Goal: Information Seeking & Learning: Check status

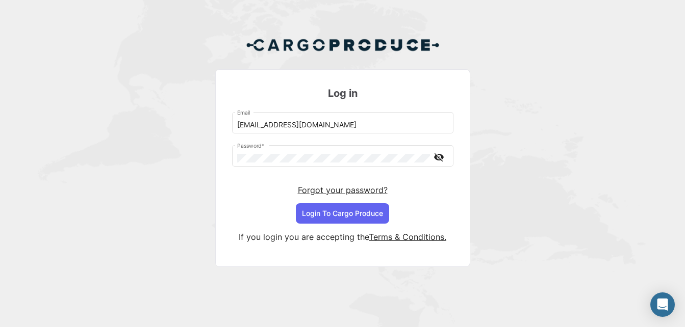
scroll to position [9, 0]
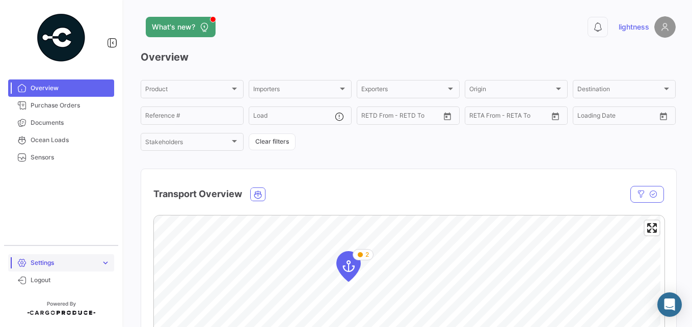
click at [50, 261] on span "Settings" at bounding box center [64, 262] width 66 height 9
click at [103, 256] on span "expand_more" at bounding box center [105, 254] width 9 height 9
click at [35, 266] on span "Settings" at bounding box center [64, 262] width 66 height 9
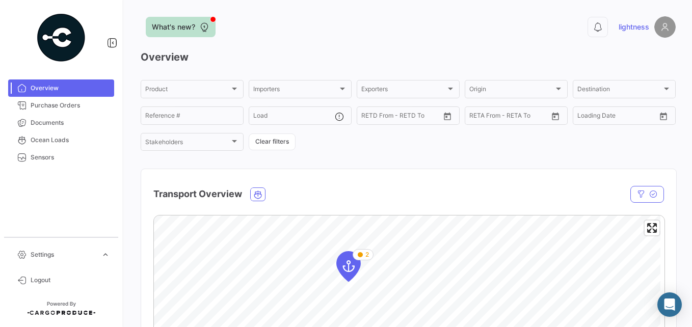
click at [197, 25] on button "What's new?" at bounding box center [181, 27] width 70 height 20
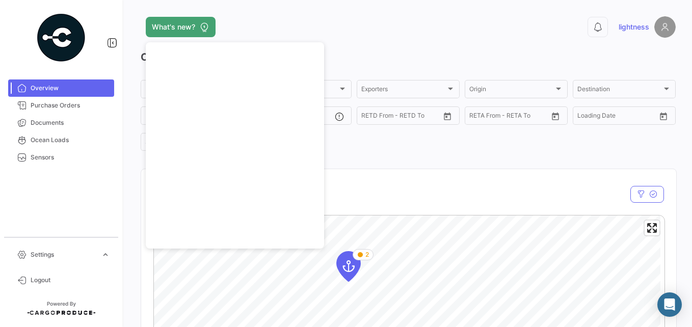
click at [317, 3] on div "What's new? 0 lightness Overview Product Product Importers Importers Exporters …" at bounding box center [408, 163] width 568 height 327
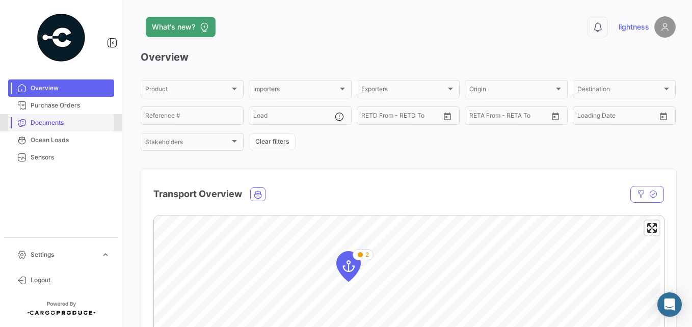
click at [53, 127] on link "Documents" at bounding box center [61, 122] width 106 height 17
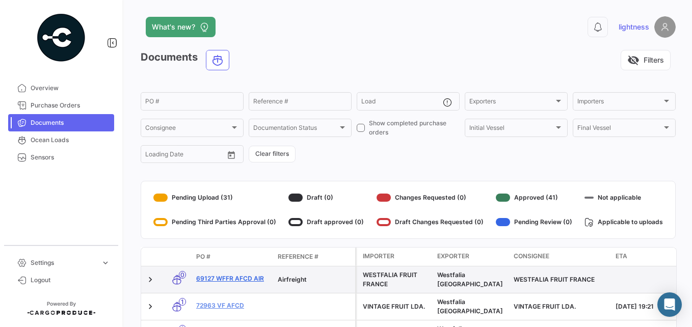
click at [221, 278] on link "69127 WFFR AFCD AIR" at bounding box center [232, 278] width 73 height 9
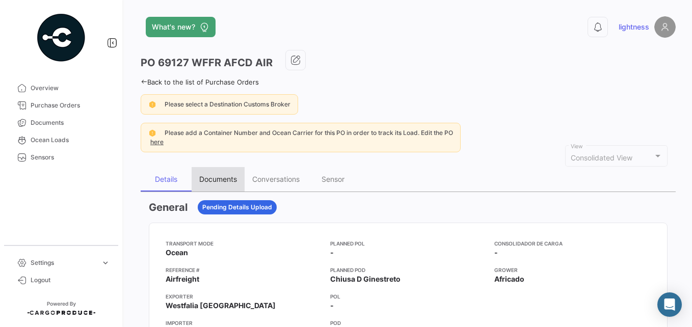
click at [222, 179] on div "Documents" at bounding box center [218, 179] width 38 height 9
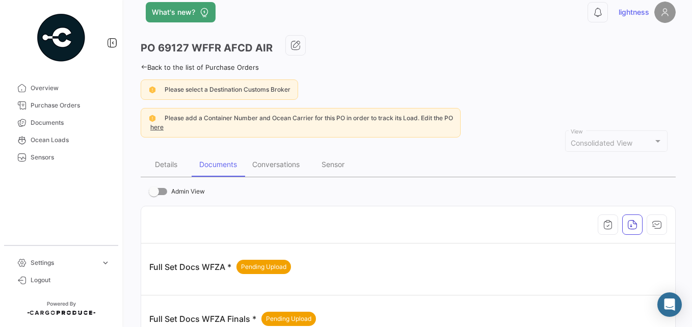
scroll to position [14, 0]
click at [148, 69] on link "Back to the list of Purchase Orders" at bounding box center [200, 68] width 118 height 8
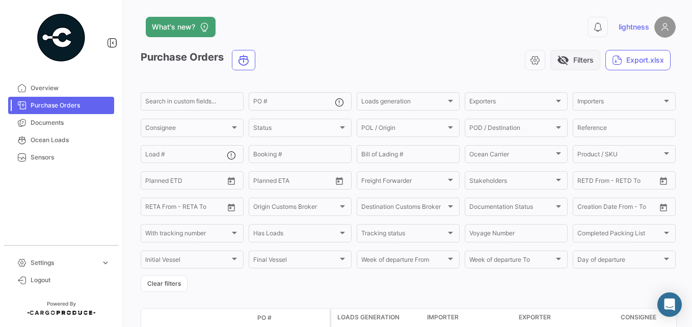
click at [559, 62] on span "visibility_off" at bounding box center [563, 60] width 12 height 12
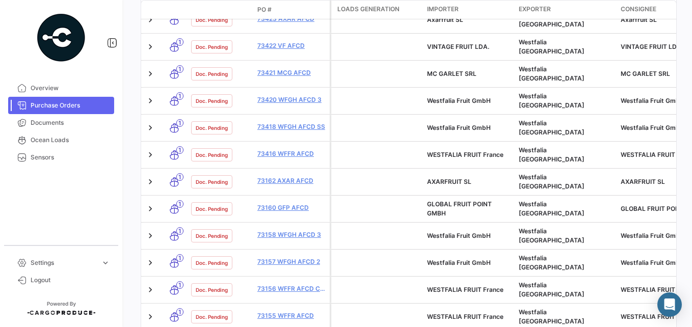
scroll to position [299, 0]
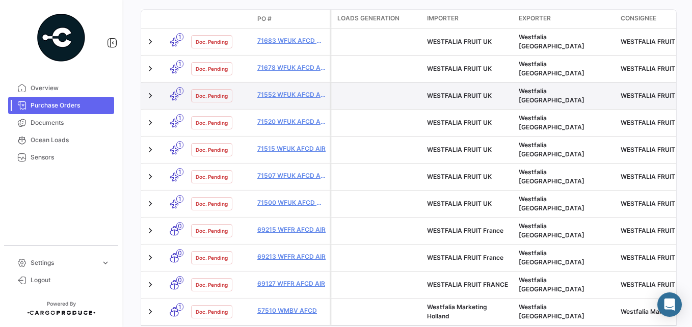
scroll to position [83, 0]
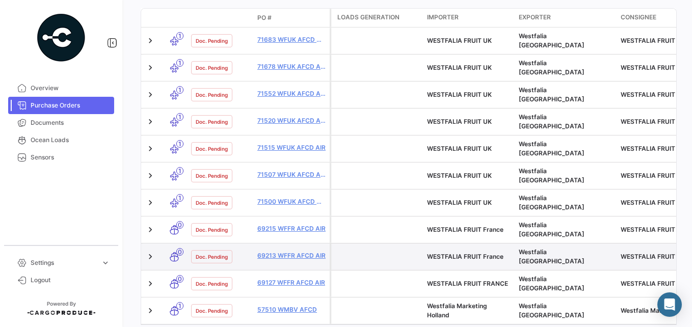
click at [175, 246] on icon at bounding box center [174, 256] width 10 height 21
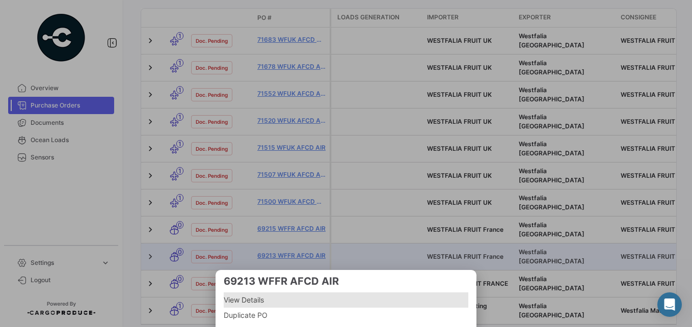
click at [246, 305] on span "View Details" at bounding box center [346, 300] width 245 height 12
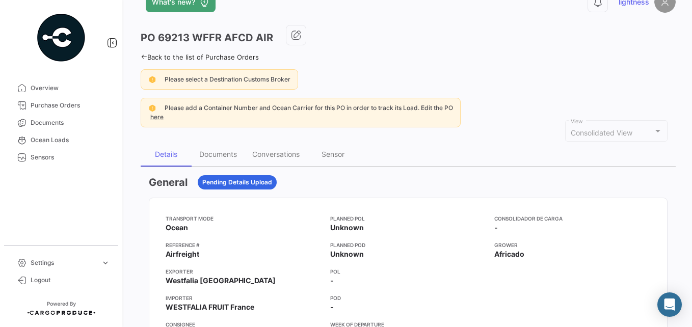
scroll to position [25, 0]
click at [220, 151] on div "Documents" at bounding box center [218, 153] width 38 height 9
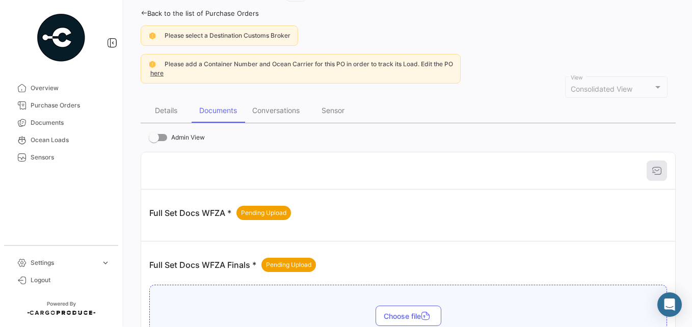
scroll to position [0, 0]
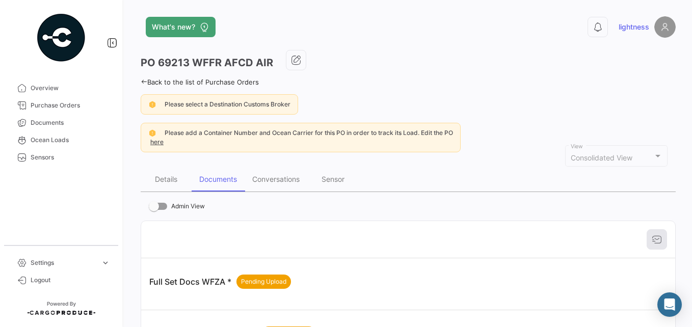
click at [148, 83] on link "Back to the list of Purchase Orders" at bounding box center [200, 82] width 118 height 8
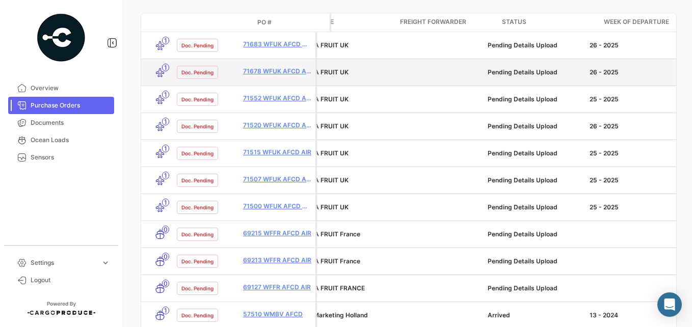
scroll to position [0, 294]
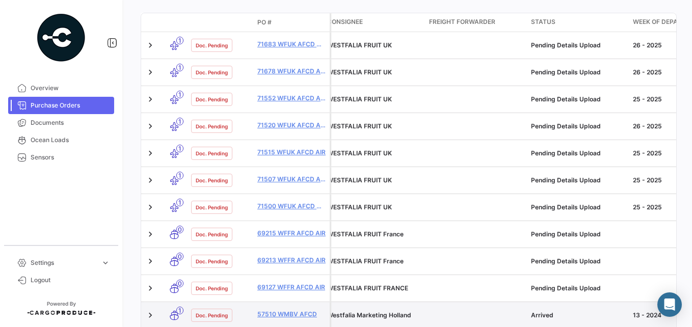
click at [175, 305] on icon at bounding box center [174, 315] width 10 height 21
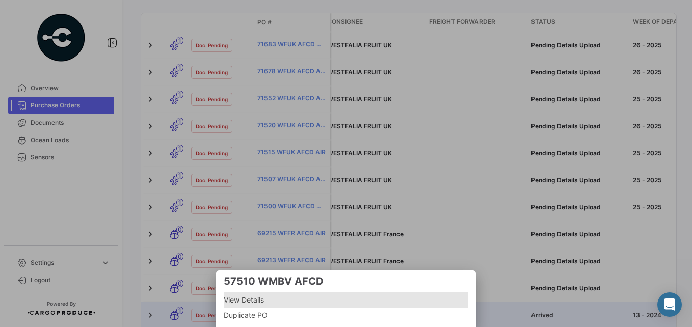
click at [261, 300] on span "View Details" at bounding box center [346, 300] width 245 height 12
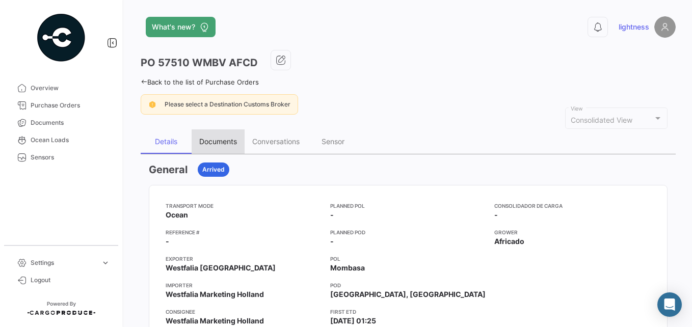
click at [221, 138] on div "Documents" at bounding box center [218, 141] width 38 height 9
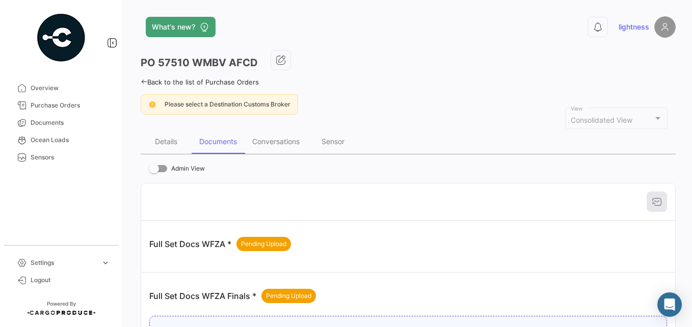
click at [155, 84] on link "Back to the list of Purchase Orders" at bounding box center [200, 82] width 118 height 8
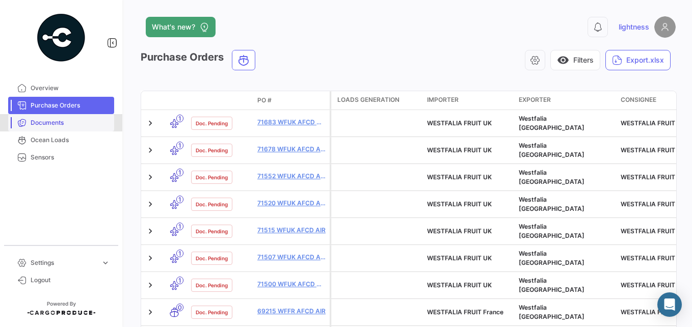
click at [51, 125] on span "Documents" at bounding box center [71, 122] width 80 height 9
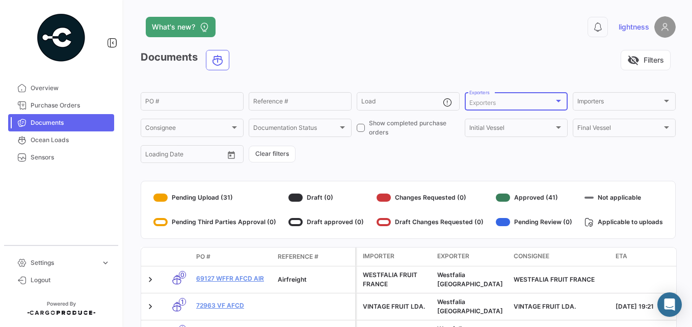
click at [510, 103] on div "Exporters" at bounding box center [511, 102] width 85 height 7
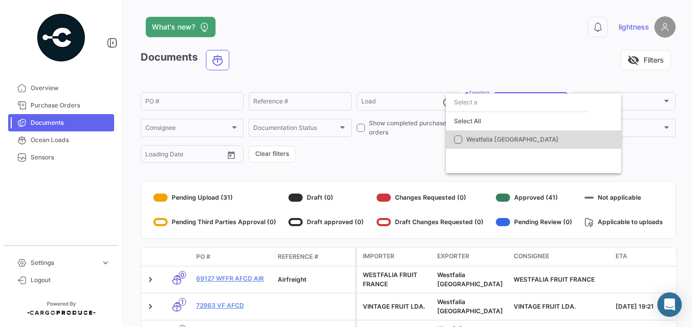
click at [466, 143] on mat-option "Westfalia [GEOGRAPHIC_DATA]" at bounding box center [533, 139] width 175 height 18
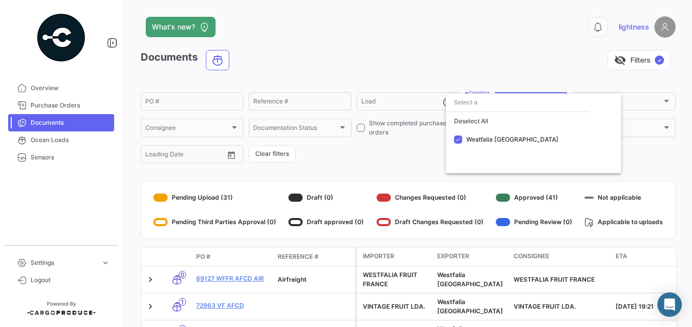
click at [230, 127] on div at bounding box center [346, 163] width 692 height 327
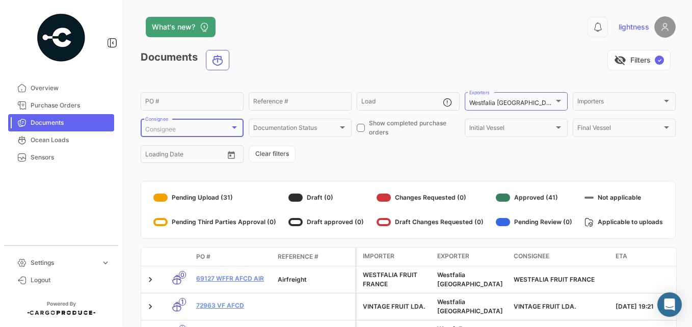
click at [234, 127] on div at bounding box center [234, 127] width 5 height 3
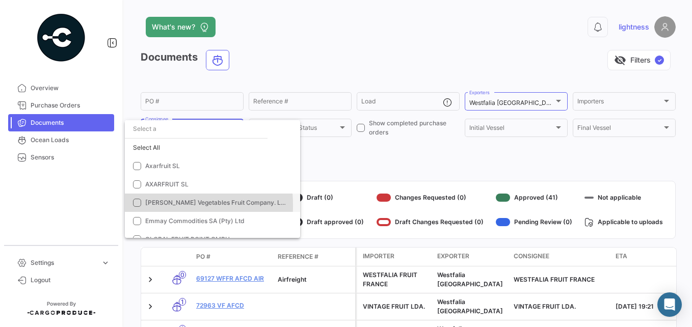
click at [147, 205] on span "[PERSON_NAME] Vegetables Fruit Company. LLC" at bounding box center [217, 203] width 144 height 8
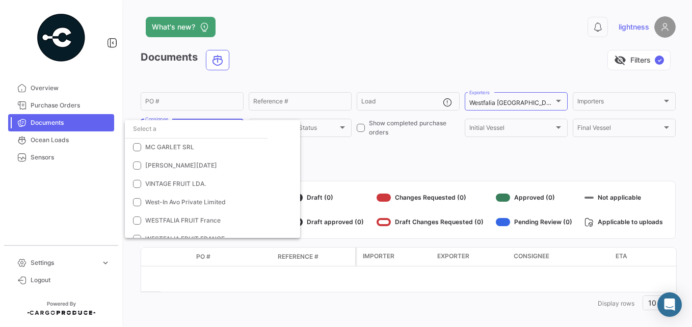
scroll to position [112, 0]
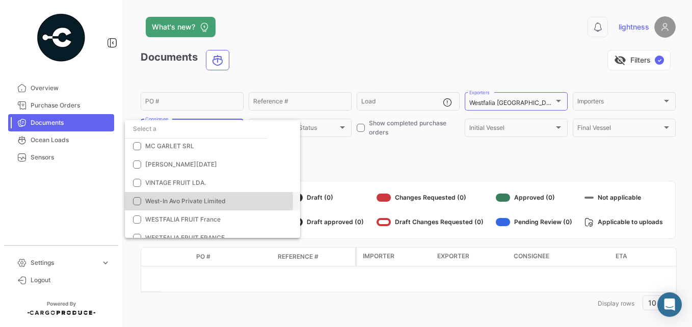
click at [140, 201] on mat-pseudo-checkbox at bounding box center [137, 201] width 8 height 8
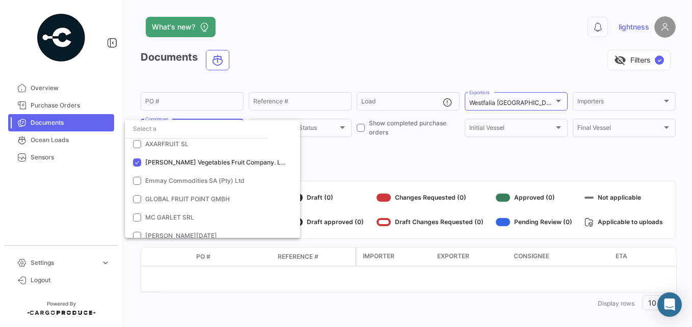
scroll to position [40, 0]
click at [383, 165] on div at bounding box center [346, 163] width 692 height 327
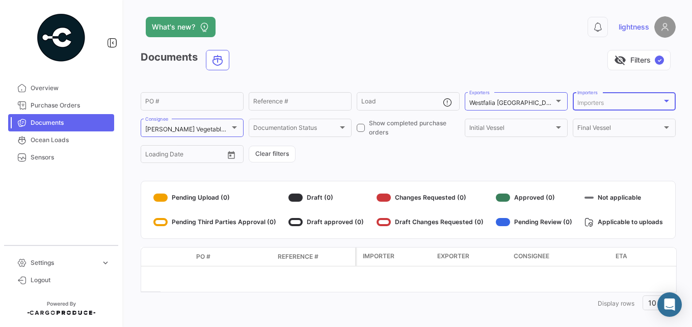
click at [629, 104] on div "Importers" at bounding box center [620, 102] width 85 height 7
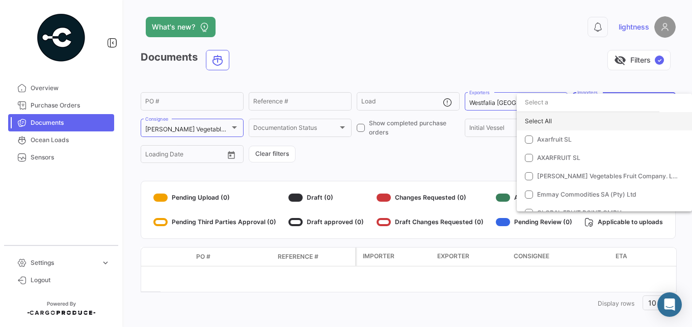
click at [567, 120] on div "Select All" at bounding box center [604, 121] width 175 height 18
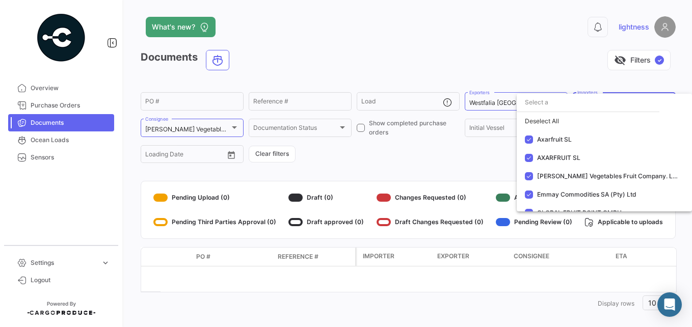
click at [451, 166] on div at bounding box center [346, 163] width 692 height 327
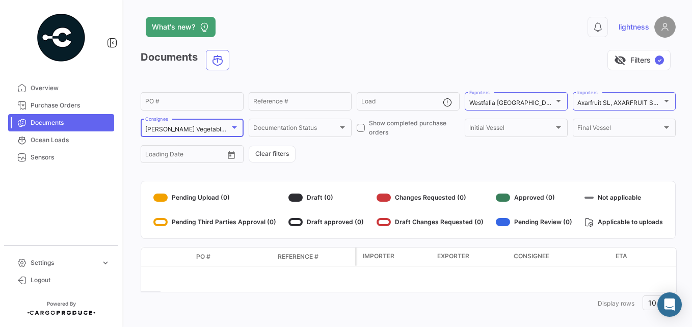
click at [230, 129] on div at bounding box center [234, 127] width 9 height 8
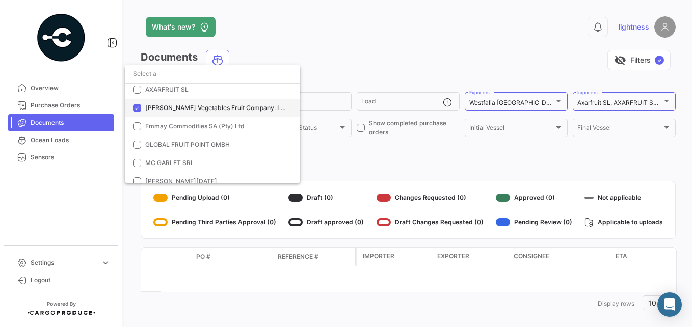
scroll to position [0, 0]
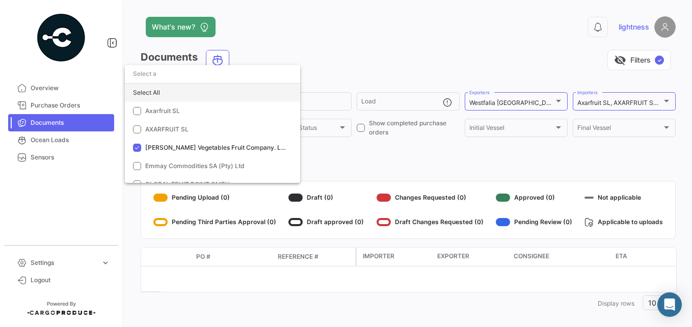
click at [174, 93] on div "Select All" at bounding box center [212, 93] width 175 height 18
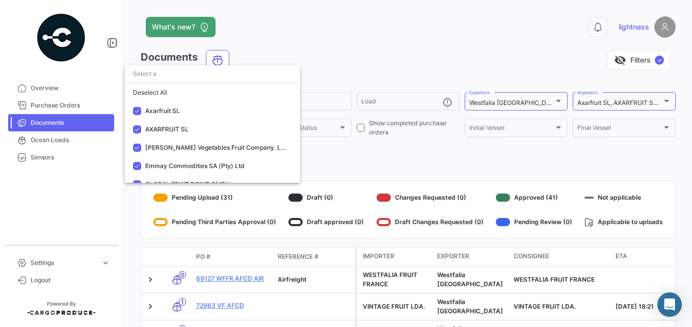
click at [349, 157] on div at bounding box center [346, 163] width 692 height 327
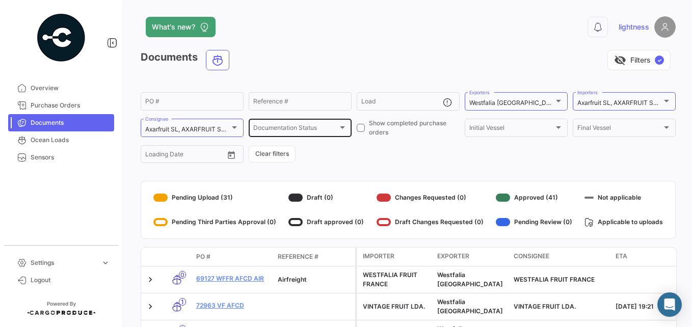
click at [322, 124] on div "Documentation Status Documentation Status" at bounding box center [300, 127] width 94 height 20
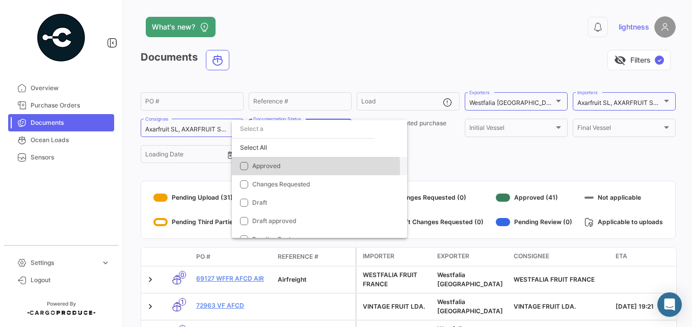
click at [262, 169] on span "Approved" at bounding box center [266, 166] width 29 height 8
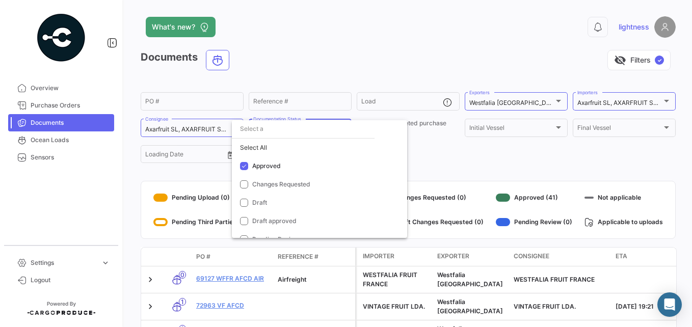
click at [183, 175] on div at bounding box center [346, 163] width 692 height 327
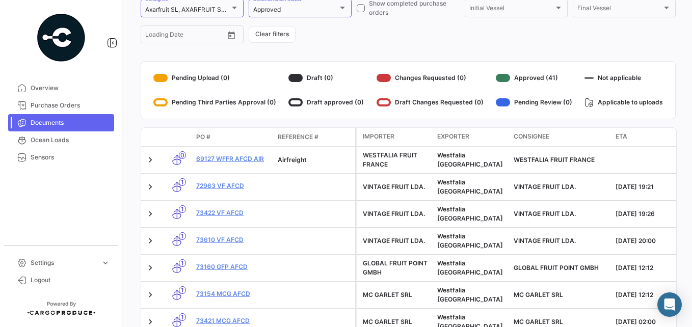
scroll to position [120, 0]
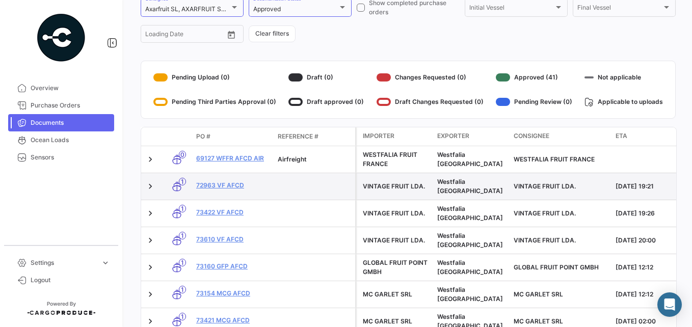
click at [183, 181] on span "1" at bounding box center [182, 182] width 7 height 8
click at [177, 186] on icon at bounding box center [177, 186] width 10 height 21
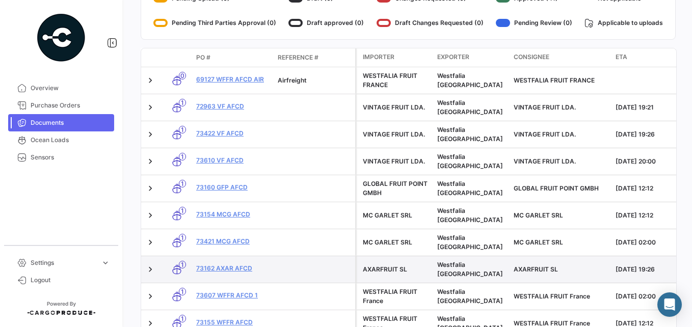
scroll to position [250, 0]
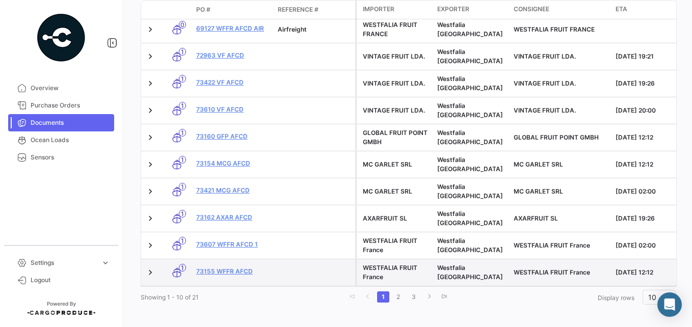
click at [179, 262] on icon at bounding box center [177, 272] width 10 height 21
click at [170, 268] on div "1" at bounding box center [177, 273] width 22 height 10
click at [148, 268] on link at bounding box center [150, 273] width 10 height 10
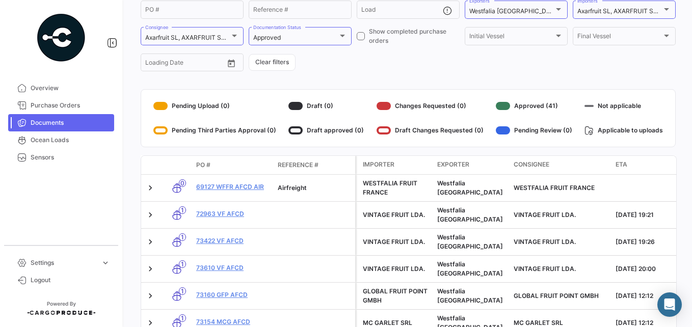
scroll to position [91, 0]
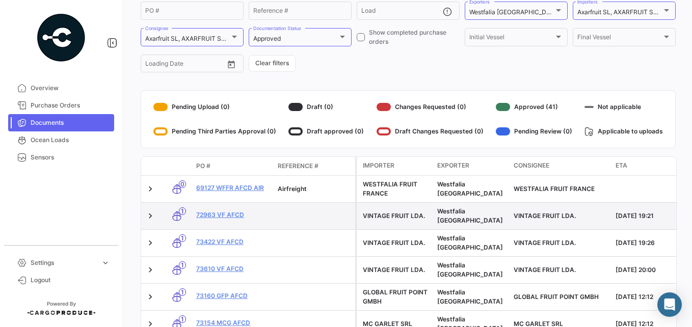
click at [180, 212] on span "1" at bounding box center [182, 211] width 7 height 8
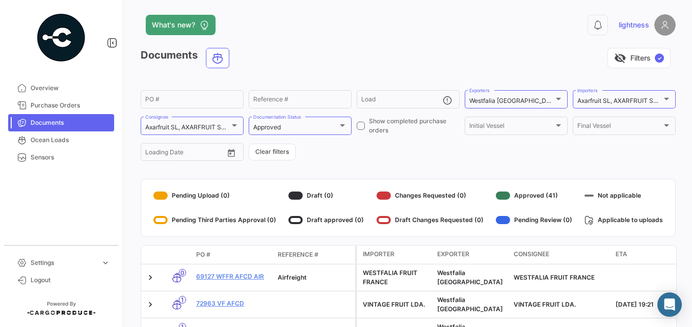
scroll to position [0, 0]
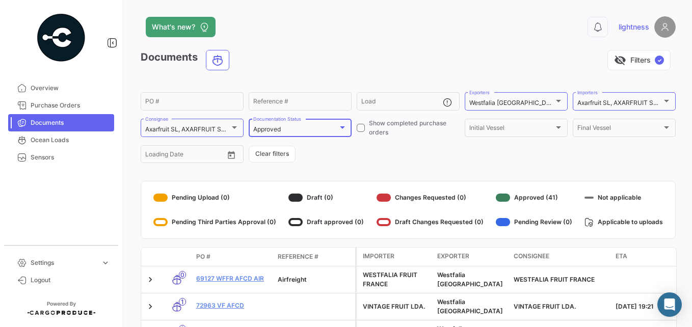
click at [338, 126] on div at bounding box center [342, 127] width 9 height 8
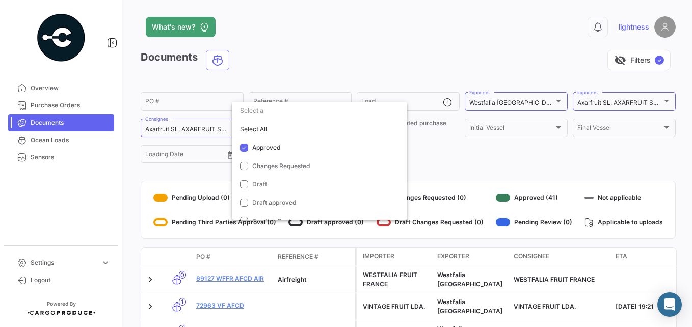
click at [335, 126] on div "Select All" at bounding box center [319, 129] width 175 height 18
click at [500, 154] on div at bounding box center [346, 163] width 692 height 327
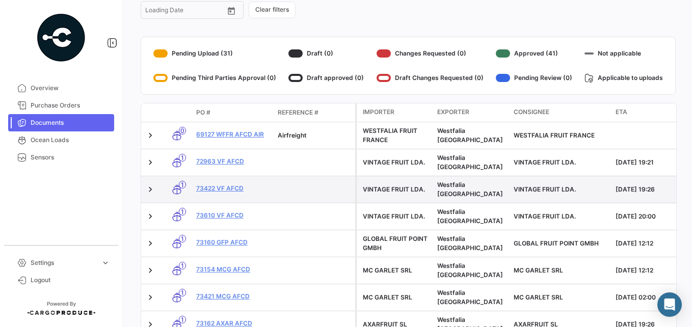
scroll to position [145, 0]
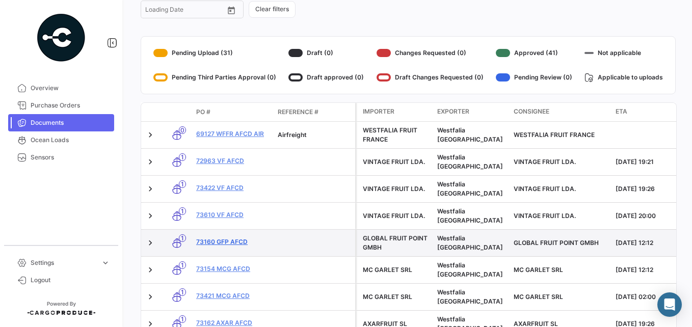
click at [223, 238] on link "73160 GFP AFCD" at bounding box center [232, 242] width 73 height 9
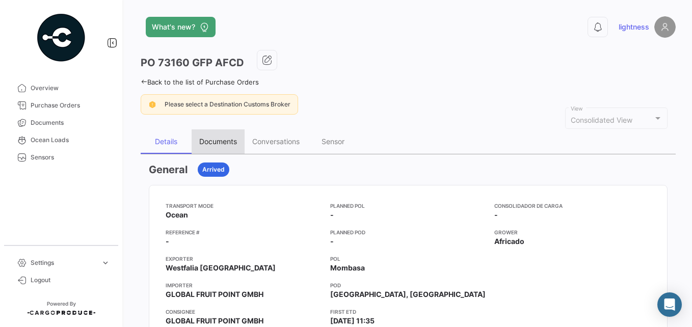
click at [217, 143] on div "Documents" at bounding box center [218, 141] width 38 height 9
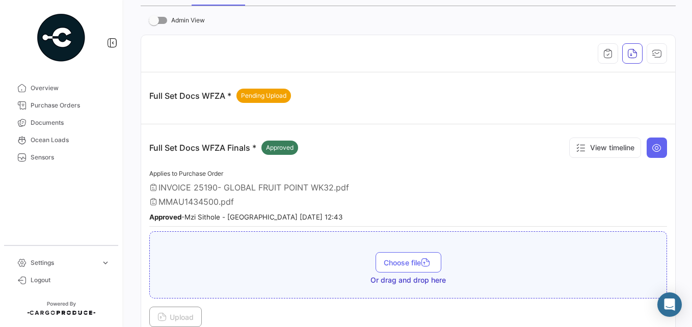
scroll to position [146, 0]
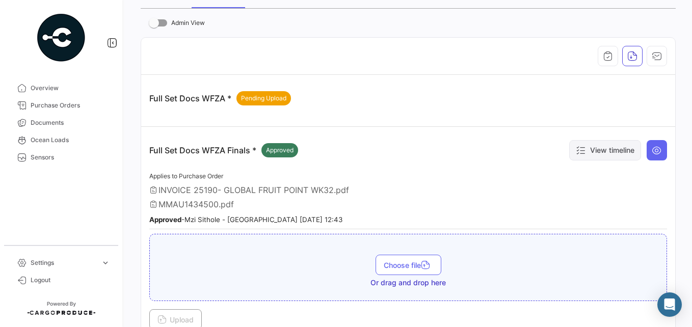
click at [589, 156] on button "View timeline" at bounding box center [605, 150] width 72 height 20
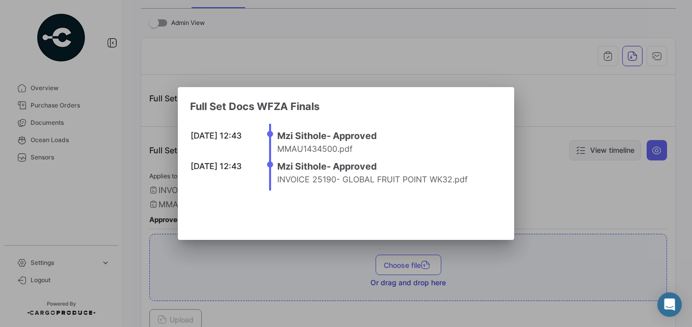
click at [589, 156] on div at bounding box center [346, 163] width 692 height 327
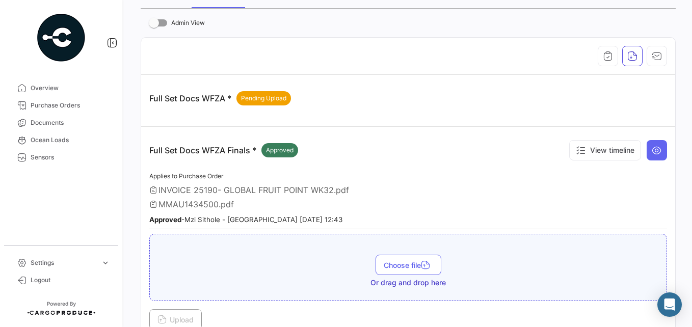
click at [152, 192] on icon at bounding box center [153, 190] width 8 height 8
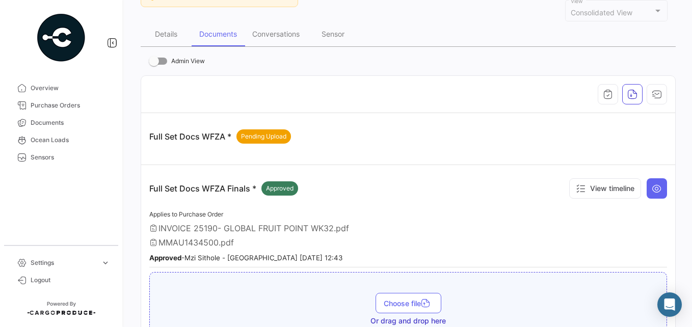
scroll to position [107, 0]
click at [632, 96] on icon "button" at bounding box center [632, 95] width 10 height 10
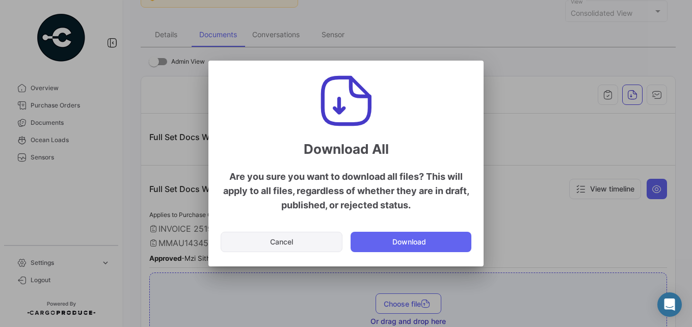
click at [298, 245] on button "Cancel" at bounding box center [282, 242] width 122 height 20
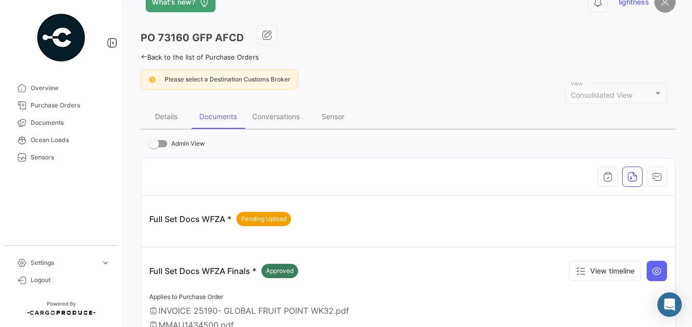
scroll to position [23, 0]
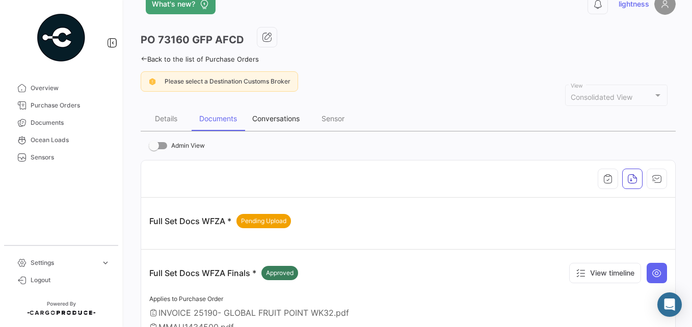
click at [280, 116] on div "Conversations" at bounding box center [275, 118] width 47 height 9
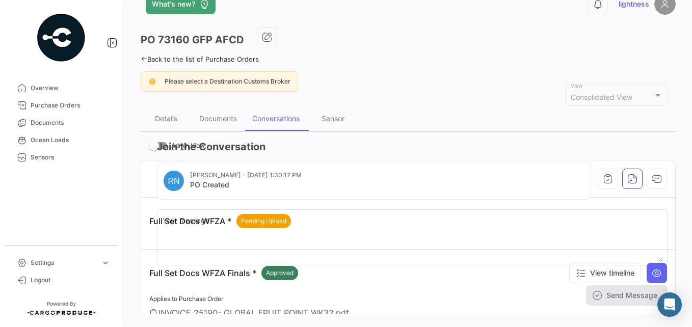
scroll to position [0, 0]
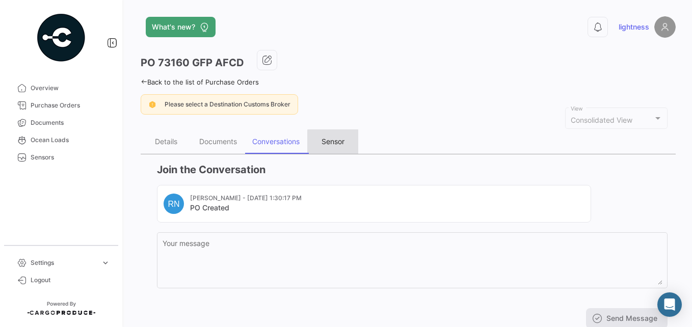
click at [339, 143] on div "Sensor" at bounding box center [333, 141] width 23 height 9
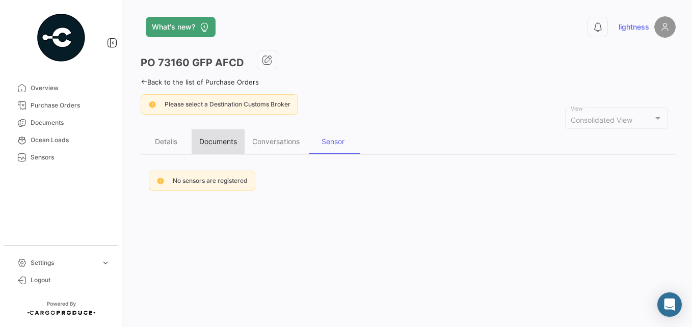
click at [226, 138] on div "Documents" at bounding box center [218, 141] width 38 height 9
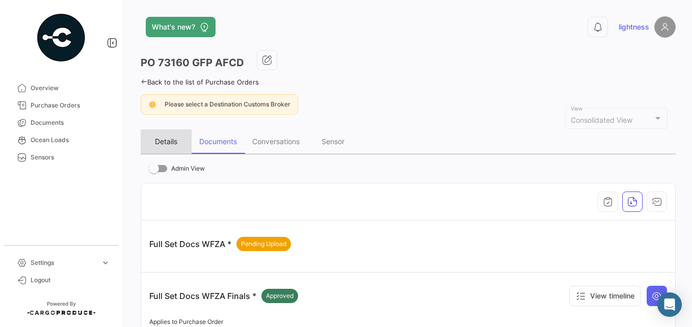
click at [171, 143] on div "Details" at bounding box center [166, 141] width 22 height 9
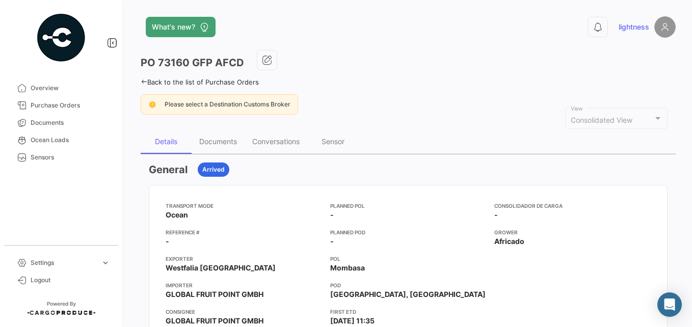
click at [158, 82] on link "Back to the list of Purchase Orders" at bounding box center [200, 82] width 118 height 8
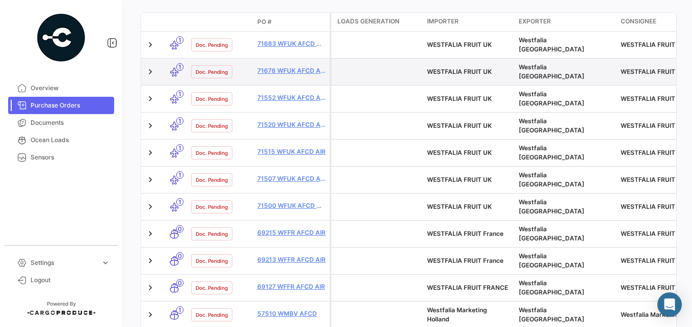
scroll to position [79, 0]
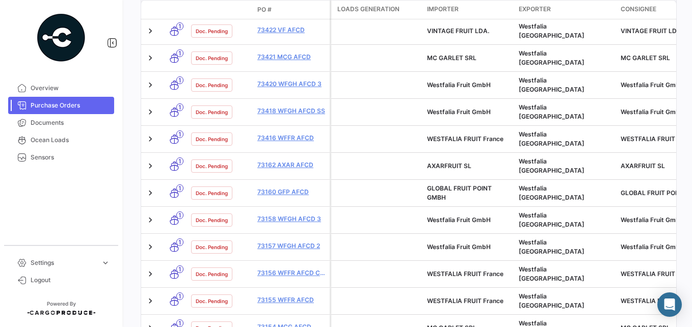
scroll to position [282, 0]
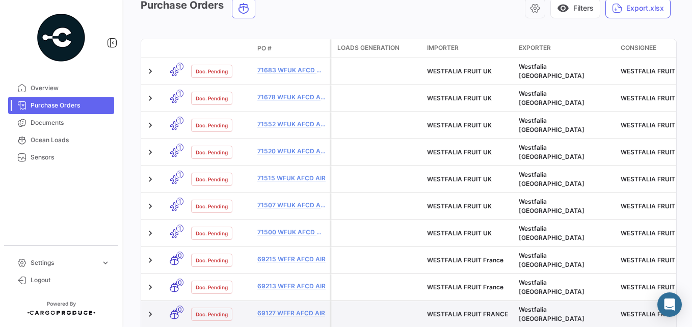
scroll to position [92, 0]
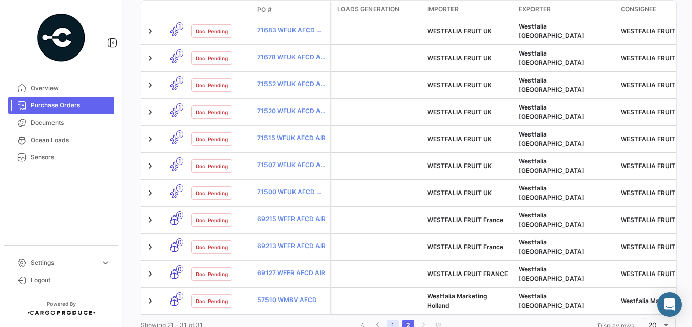
click at [389, 320] on link "1" at bounding box center [393, 325] width 12 height 11
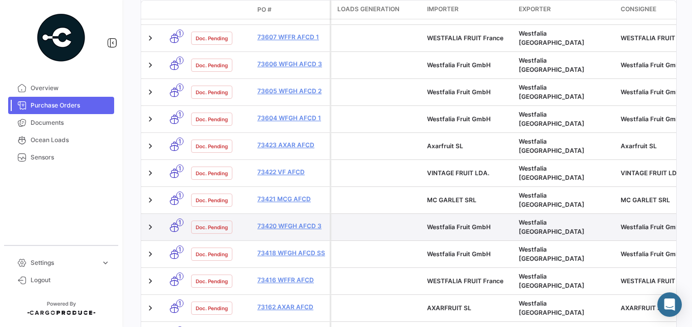
scroll to position [140, 0]
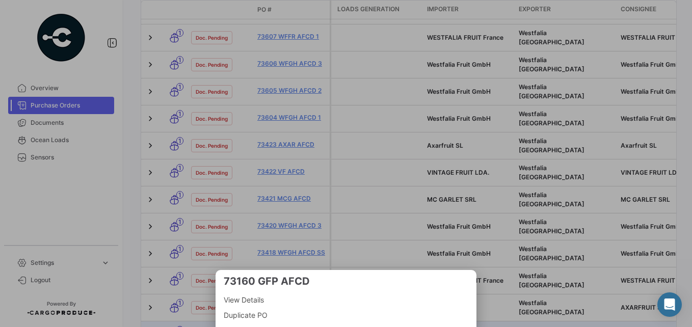
click at [275, 253] on div at bounding box center [346, 163] width 692 height 327
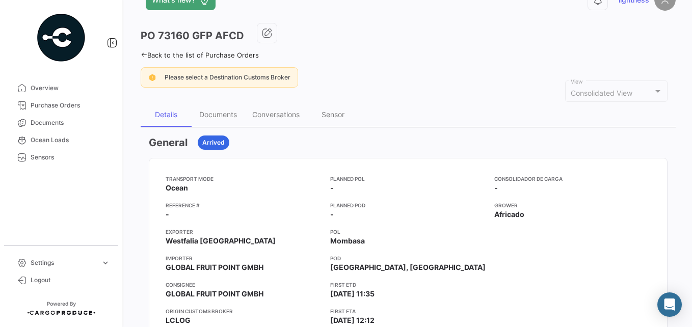
scroll to position [28, 0]
click at [216, 114] on div "Documents" at bounding box center [218, 114] width 38 height 9
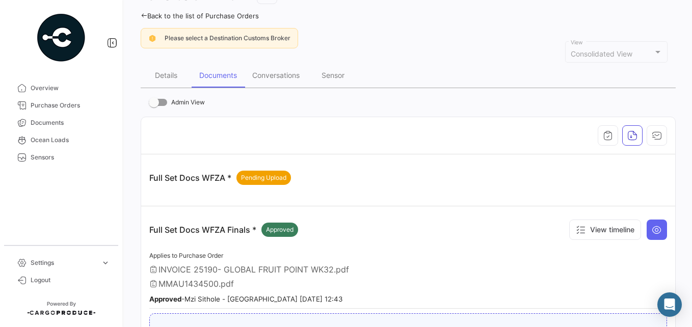
scroll to position [67, 0]
click at [652, 228] on icon at bounding box center [657, 229] width 10 height 10
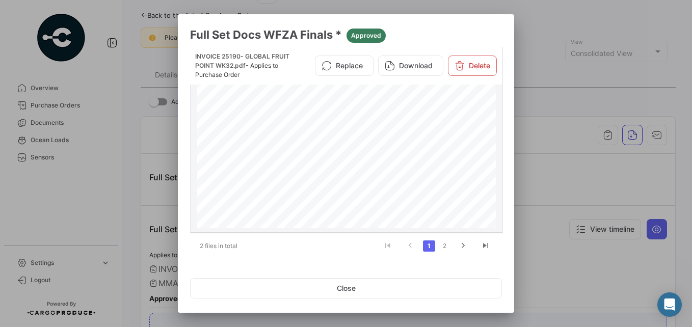
scroll to position [1810, 0]
click at [445, 247] on link "2" at bounding box center [444, 246] width 12 height 11
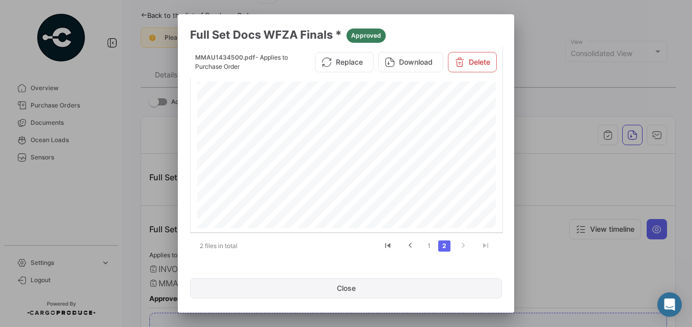
click at [350, 290] on button "Close" at bounding box center [346, 288] width 312 height 20
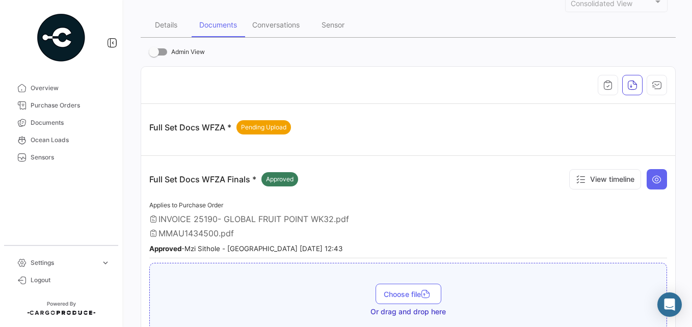
scroll to position [0, 0]
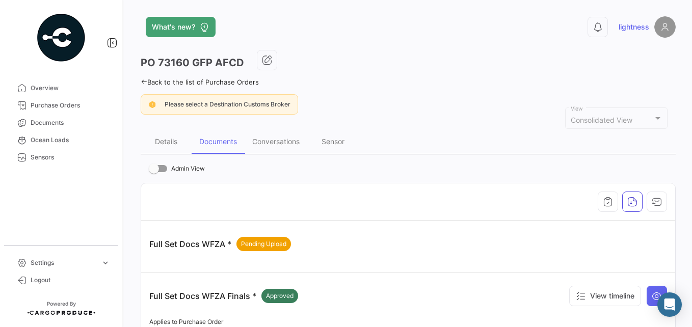
click at [160, 82] on link "Back to the list of Purchase Orders" at bounding box center [200, 82] width 118 height 8
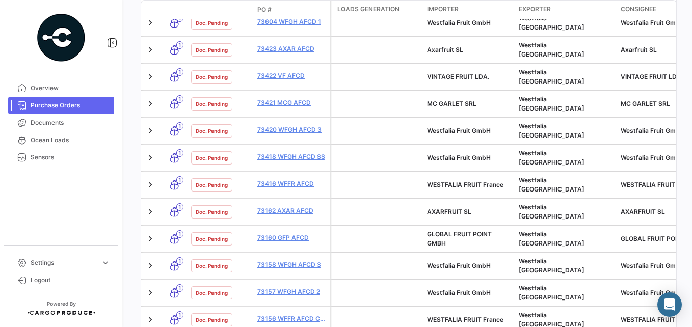
scroll to position [299, 0]
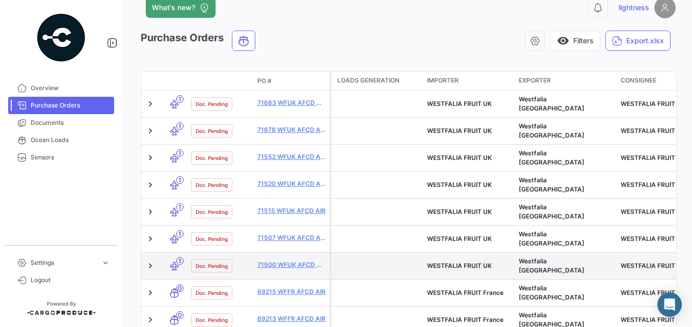
scroll to position [0, 0]
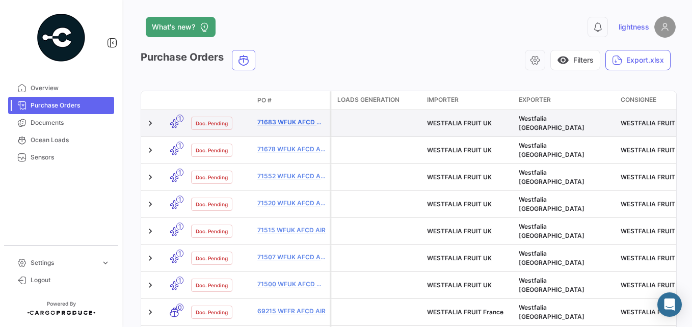
click at [291, 120] on link "71683 WFUK AFCD AIR" at bounding box center [291, 122] width 68 height 9
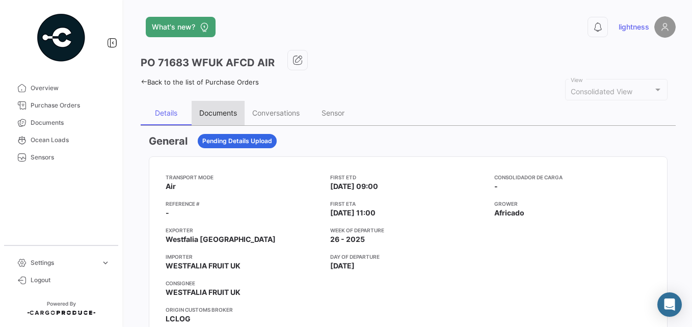
click at [218, 111] on div "Documents" at bounding box center [218, 113] width 38 height 9
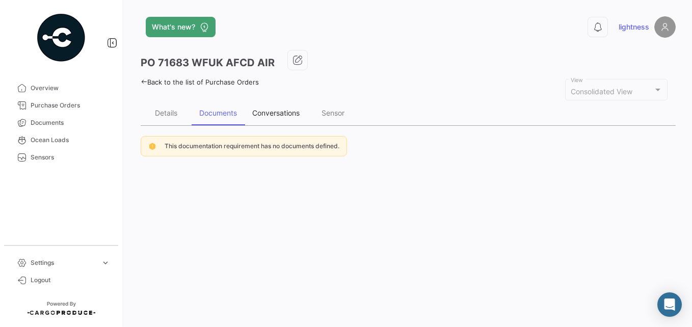
click at [276, 115] on div "Conversations" at bounding box center [275, 113] width 47 height 9
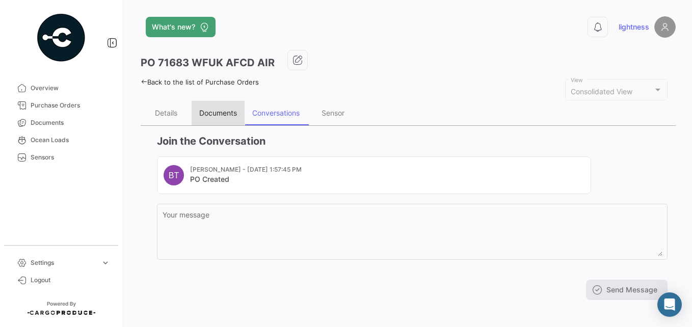
click at [226, 111] on div "Documents" at bounding box center [218, 113] width 38 height 9
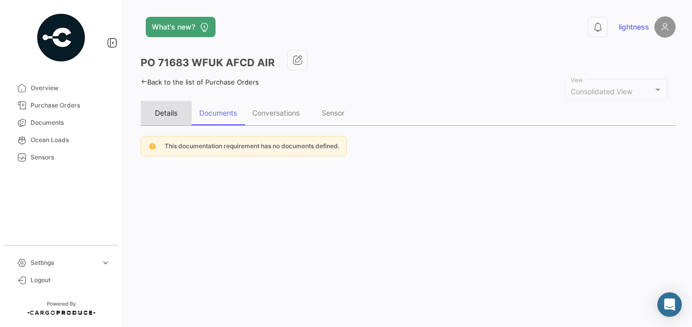
click at [172, 120] on div "Details" at bounding box center [166, 113] width 51 height 24
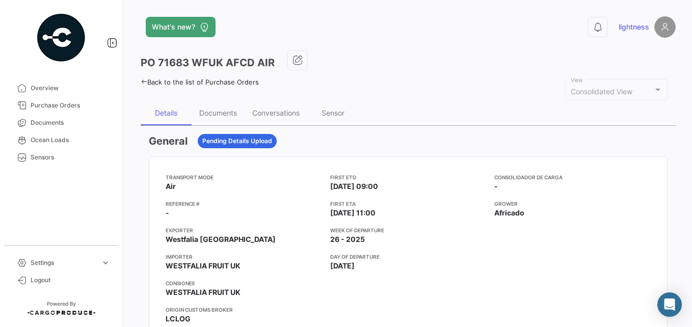
click at [158, 84] on link "Back to the list of Purchase Orders" at bounding box center [200, 82] width 118 height 8
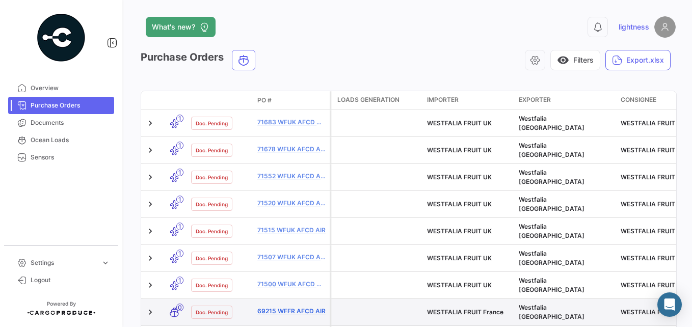
click at [280, 307] on link "69215 WFFR AFCD AIR" at bounding box center [291, 311] width 68 height 9
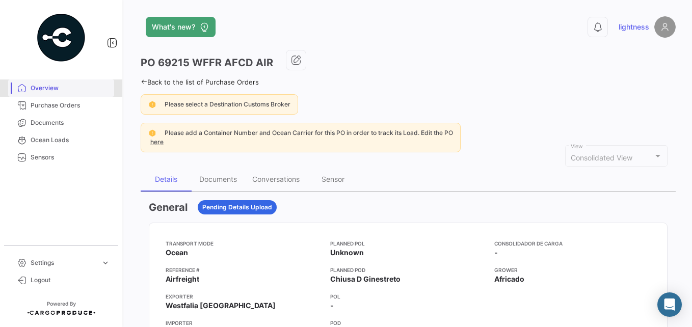
click at [50, 90] on span "Overview" at bounding box center [71, 88] width 80 height 9
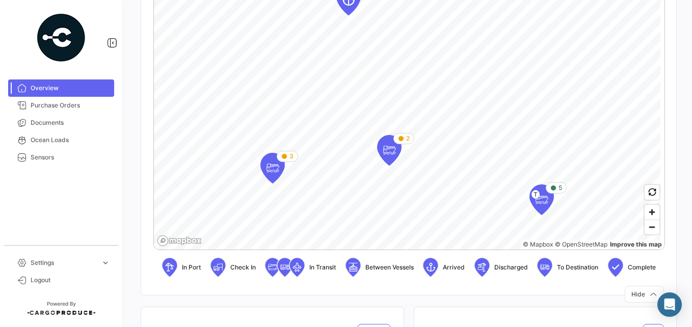
scroll to position [267, 0]
click at [557, 189] on div "5" at bounding box center [556, 187] width 12 height 9
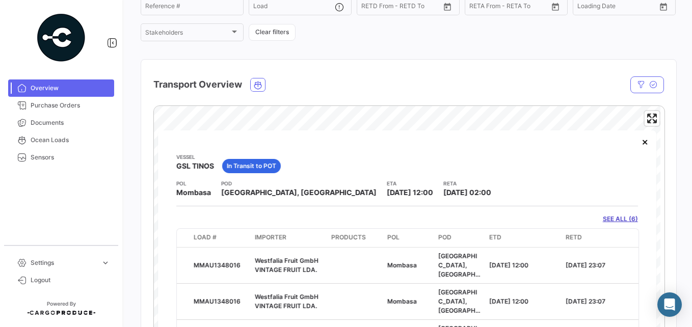
scroll to position [109, 0]
click at [636, 141] on button "×" at bounding box center [645, 142] width 20 height 20
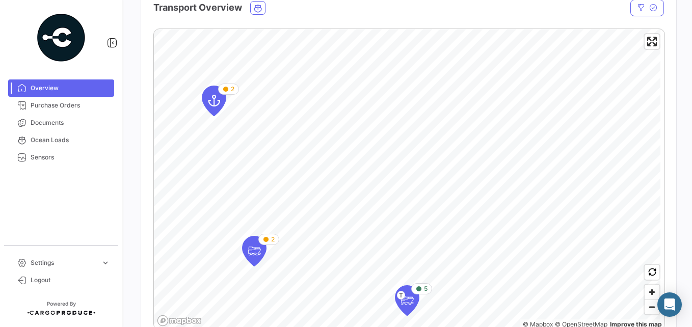
scroll to position [188, 0]
click at [271, 239] on span "2" at bounding box center [273, 237] width 4 height 9
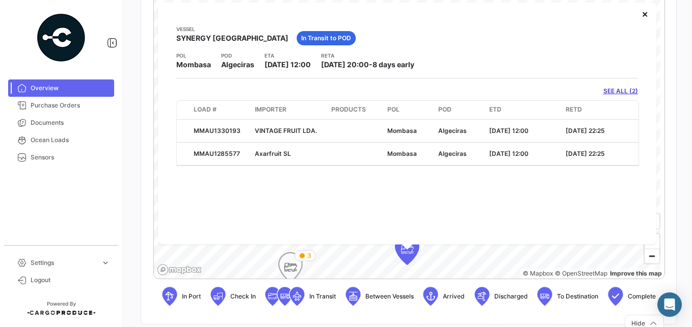
scroll to position [238, 0]
click at [611, 88] on link "SEE ALL (2)" at bounding box center [621, 90] width 35 height 9
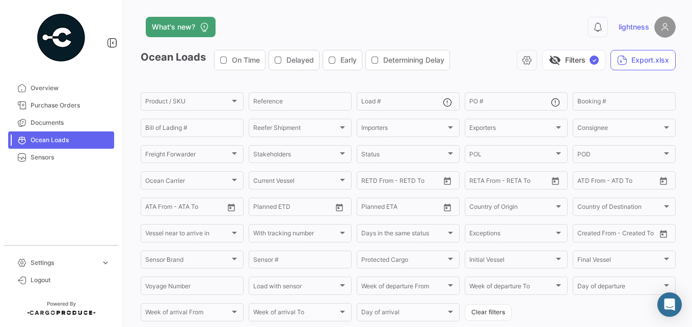
click at [623, 92] on div "Booking #" at bounding box center [625, 101] width 94 height 20
click at [476, 65] on div "visibility_off Filters ✓ Export.xlsx" at bounding box center [567, 60] width 218 height 20
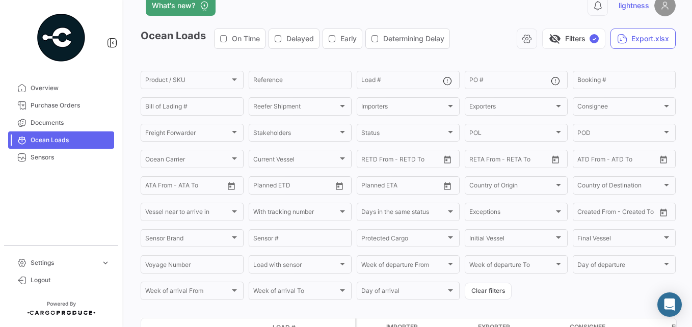
scroll to position [19, 0]
